Goal: Obtain resource: Download file/media

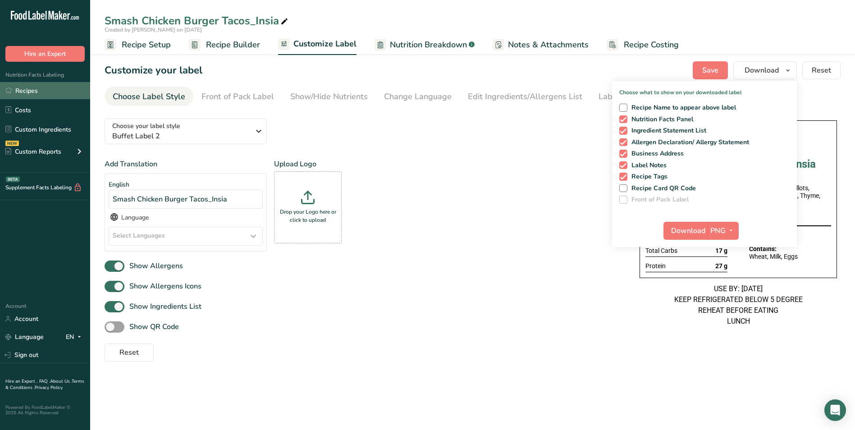
click at [41, 90] on link "Recipes" at bounding box center [45, 90] width 90 height 17
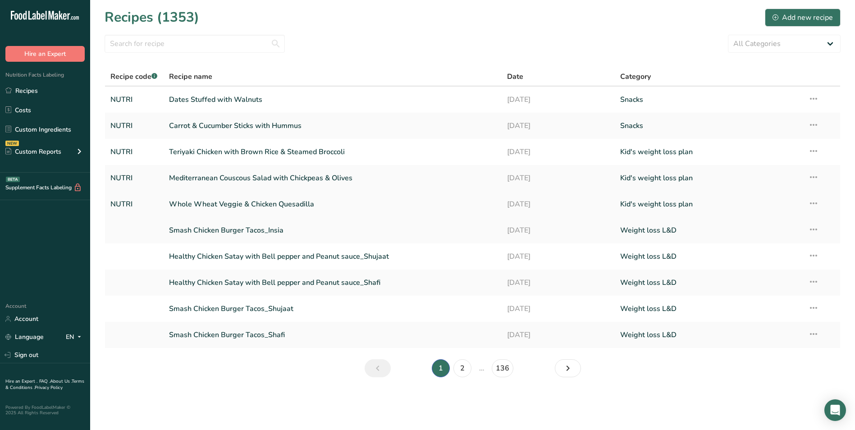
click at [224, 199] on link "Whole Wheat Veggie & Chicken Quesadilla" at bounding box center [333, 204] width 328 height 19
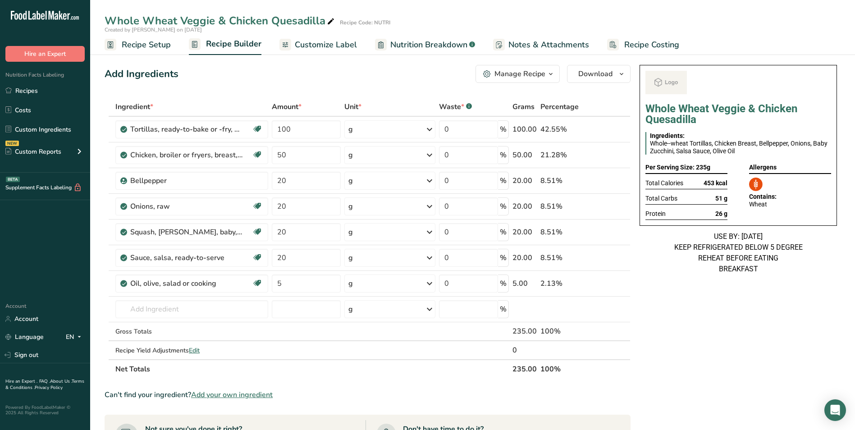
click at [318, 49] on span "Customize Label" at bounding box center [326, 45] width 62 height 12
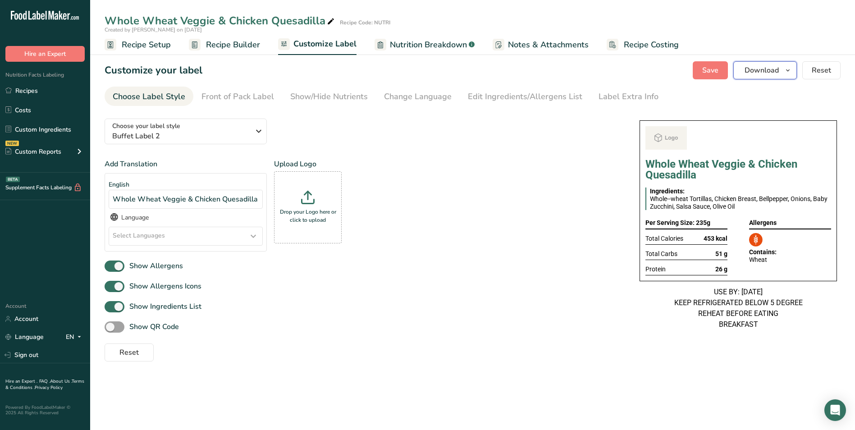
click at [764, 71] on span "Download" at bounding box center [762, 70] width 34 height 11
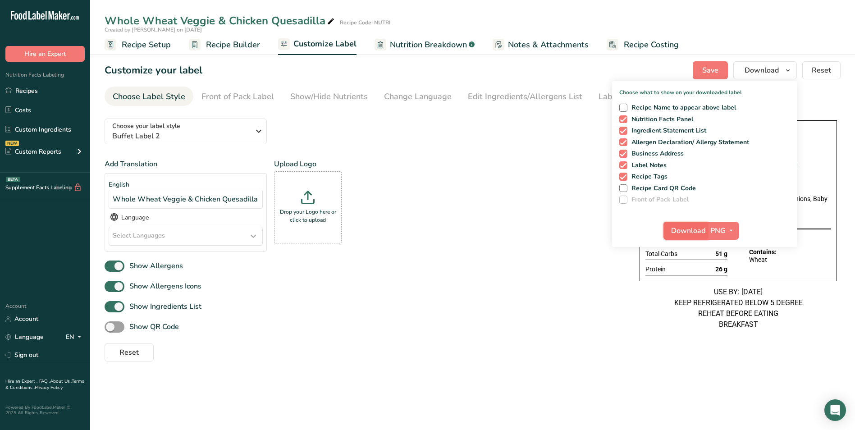
click at [681, 231] on span "Download" at bounding box center [688, 230] width 34 height 11
click at [21, 85] on link "Recipes" at bounding box center [45, 90] width 90 height 17
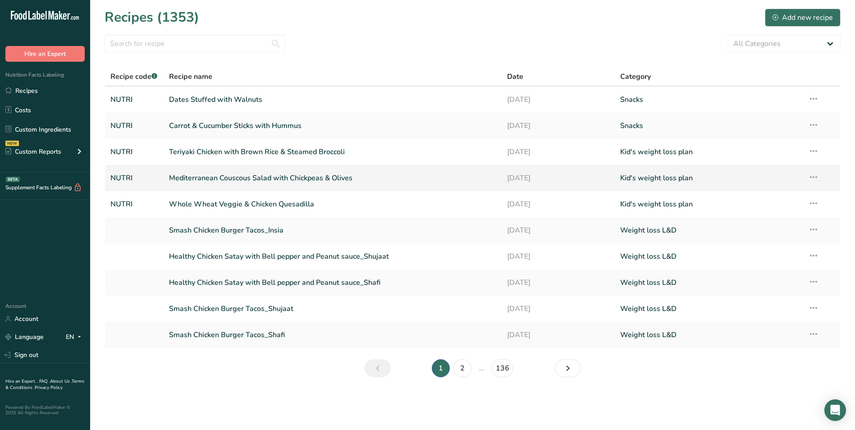
click at [234, 181] on link "Mediterranean Couscous Salad with Chickpeas & Olives" at bounding box center [333, 178] width 328 height 19
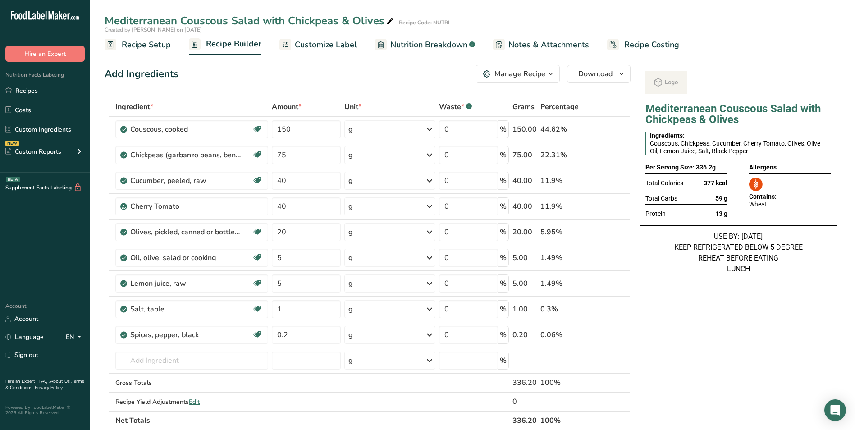
click at [302, 47] on span "Customize Label" at bounding box center [326, 45] width 62 height 12
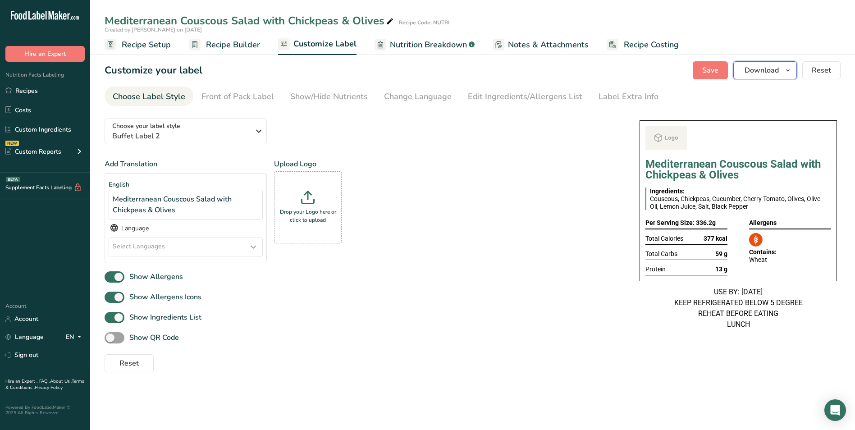
click at [760, 73] on span "Download" at bounding box center [762, 70] width 34 height 11
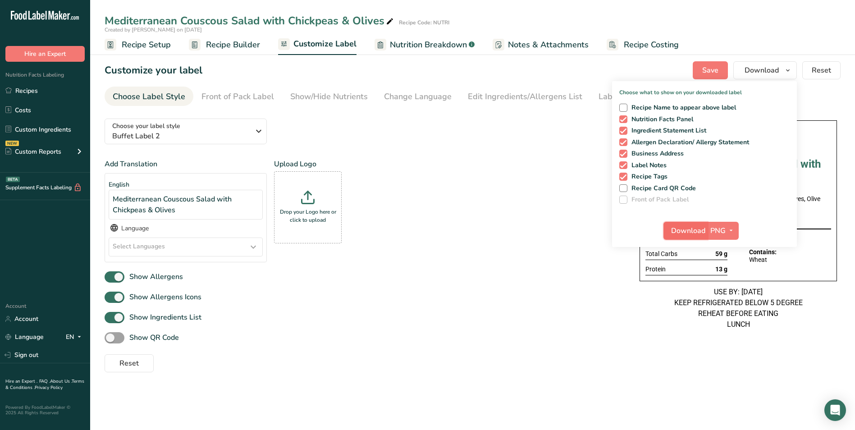
click at [696, 227] on span "Download" at bounding box center [688, 230] width 34 height 11
click at [30, 91] on link "Recipes" at bounding box center [45, 90] width 90 height 17
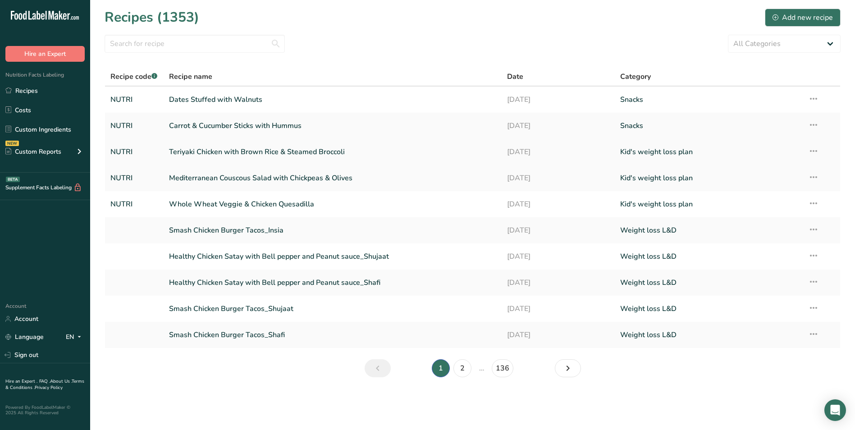
click at [247, 156] on link "Teriyaki Chicken with Brown Rice & Steamed Broccoli" at bounding box center [333, 151] width 328 height 19
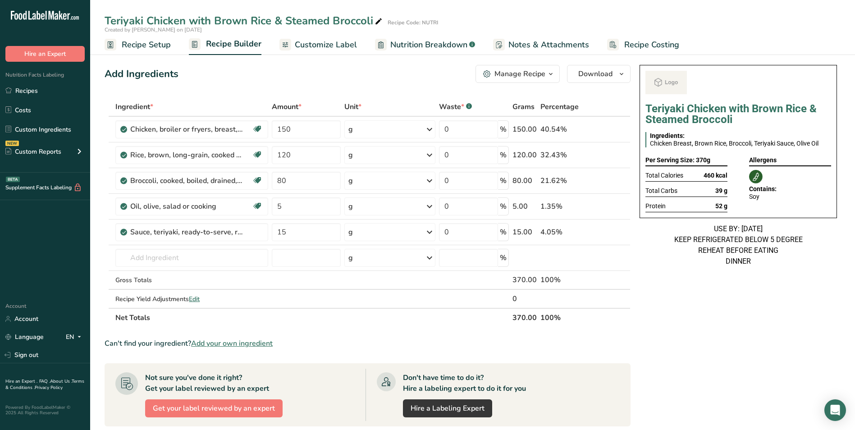
click at [302, 43] on span "Customize Label" at bounding box center [326, 45] width 62 height 12
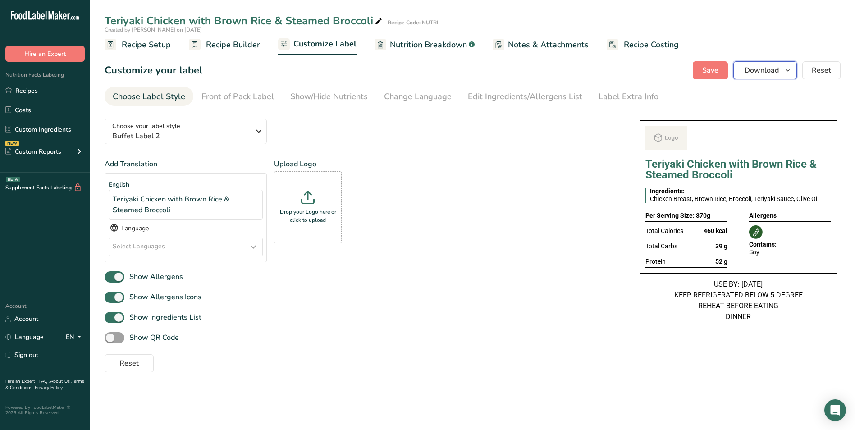
click at [750, 77] on button "Download" at bounding box center [765, 70] width 64 height 18
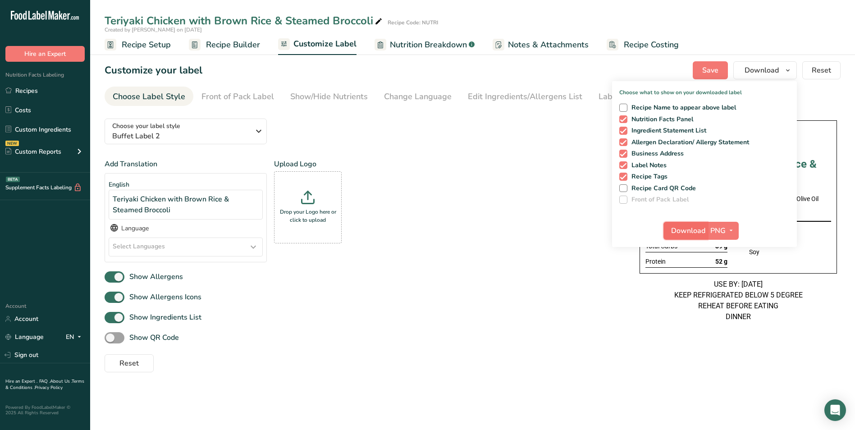
click at [690, 228] on span "Download" at bounding box center [688, 230] width 34 height 11
click at [21, 90] on link "Recipes" at bounding box center [45, 90] width 90 height 17
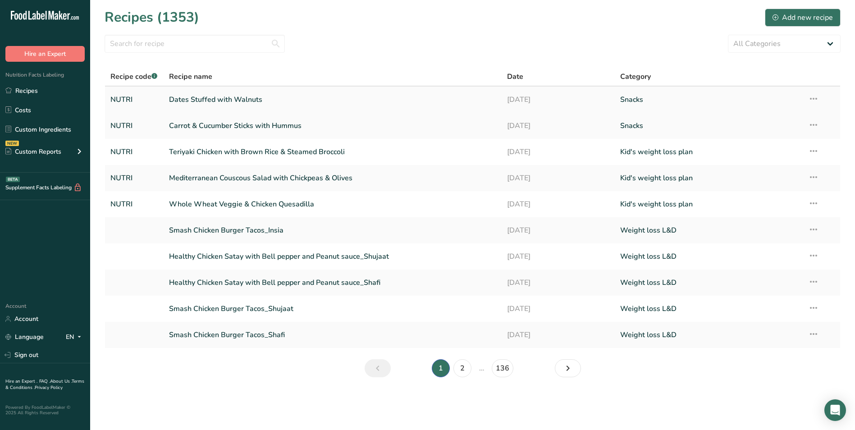
click at [226, 103] on link "Dates Stuffed with Walnuts" at bounding box center [333, 99] width 328 height 19
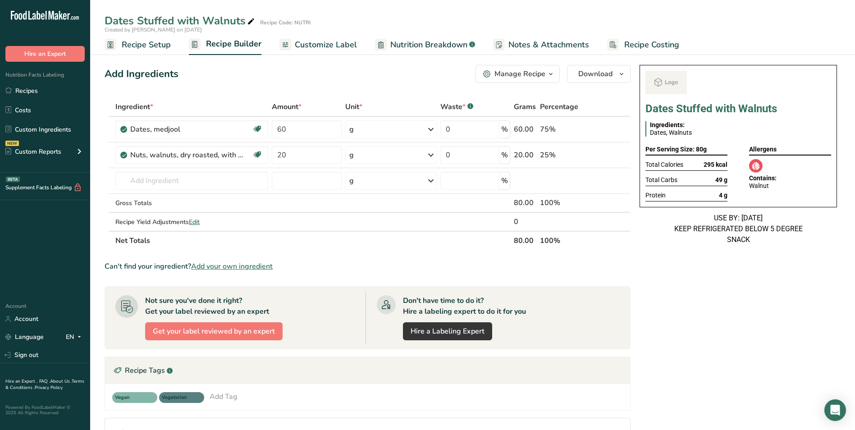
click at [338, 42] on span "Customize Label" at bounding box center [326, 45] width 62 height 12
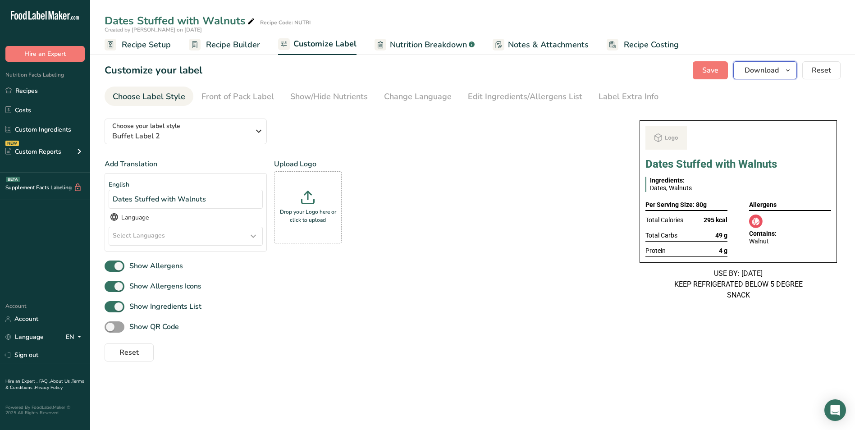
click at [785, 73] on icon "button" at bounding box center [787, 70] width 7 height 11
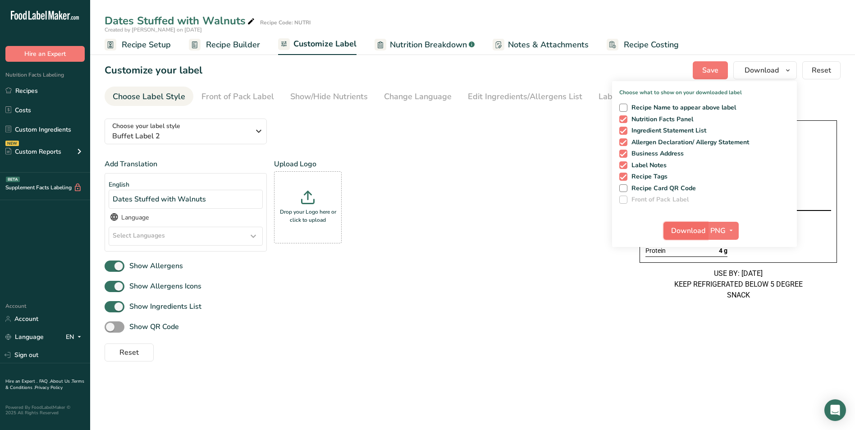
click at [692, 223] on button "Download" at bounding box center [685, 231] width 44 height 18
